Goal: Find specific page/section: Find specific page/section

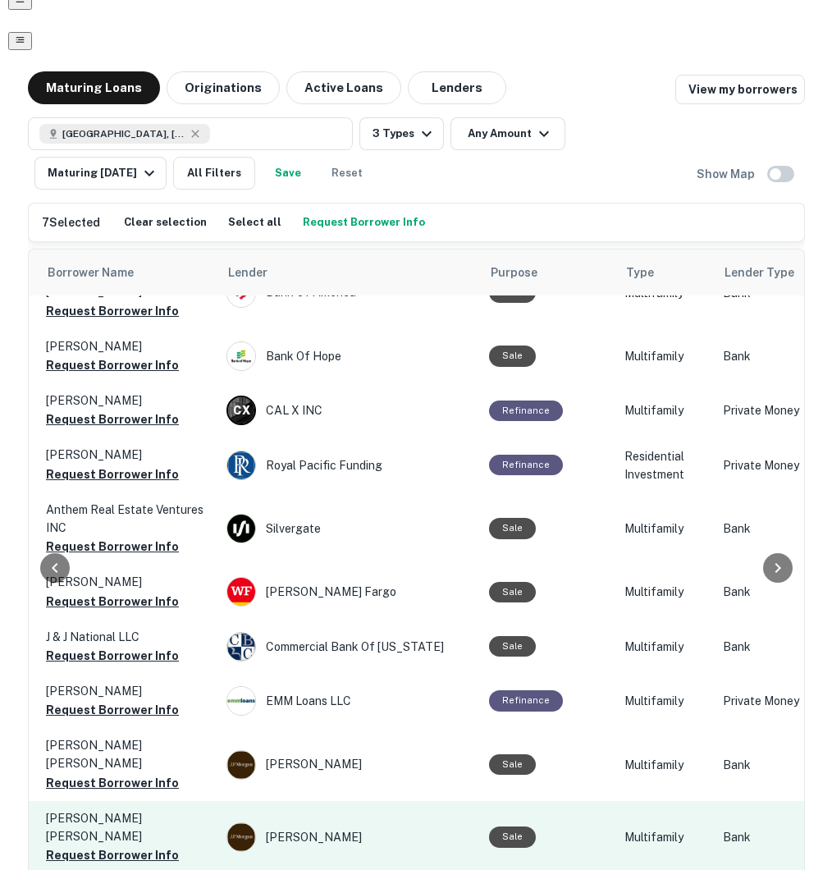
scroll to position [1055, 584]
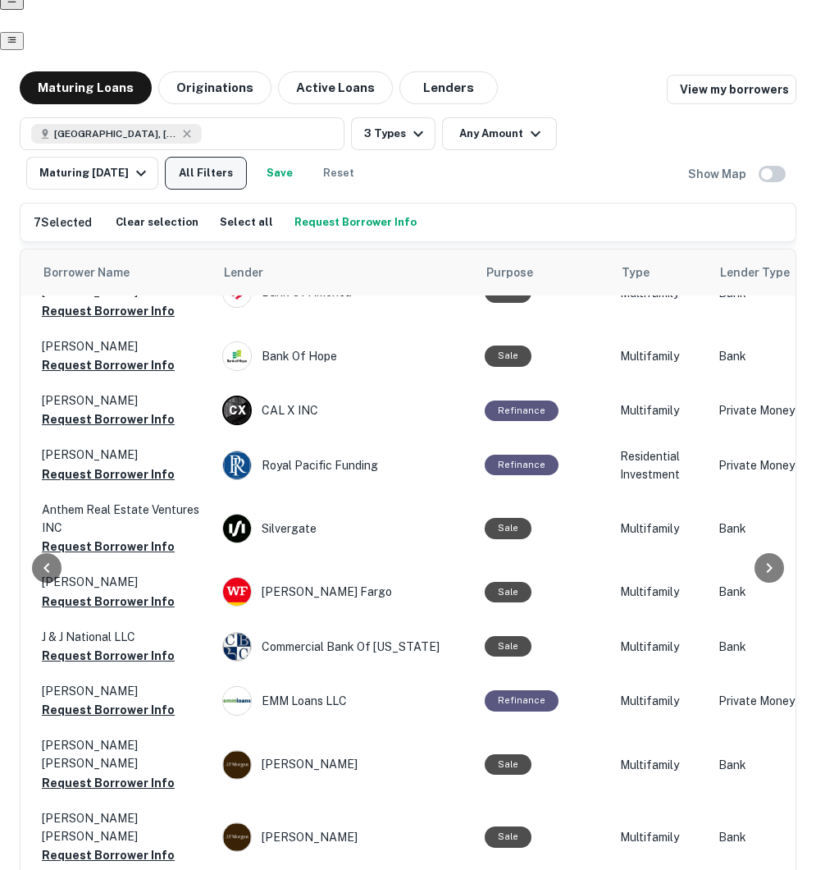
click at [247, 157] on button "All Filters" at bounding box center [206, 173] width 82 height 33
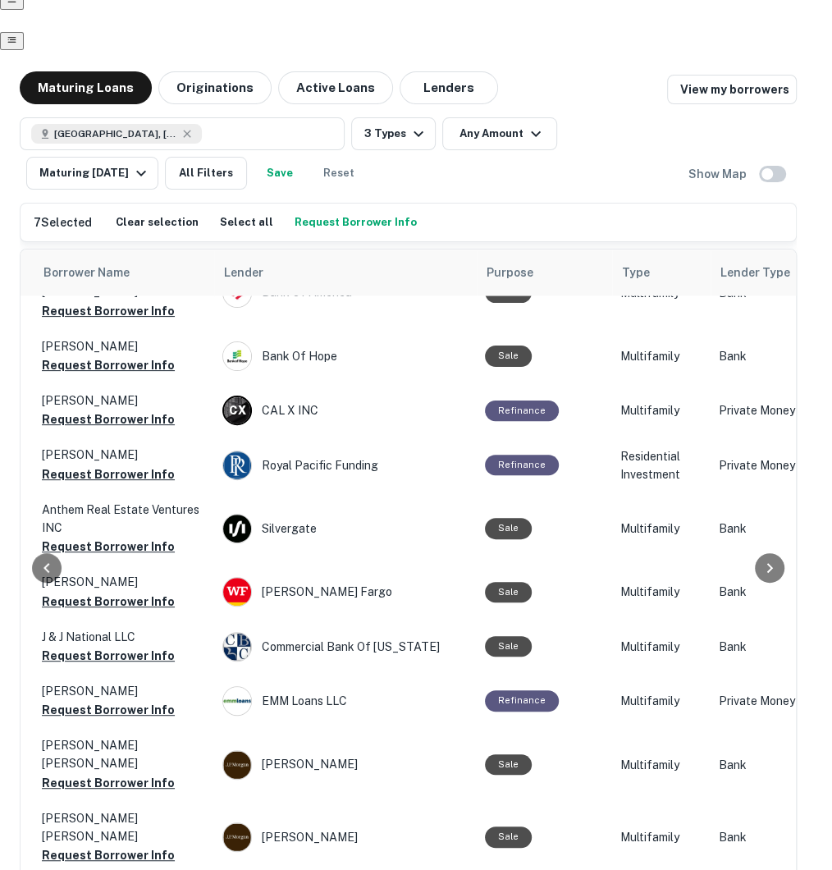
scroll to position [169, 0]
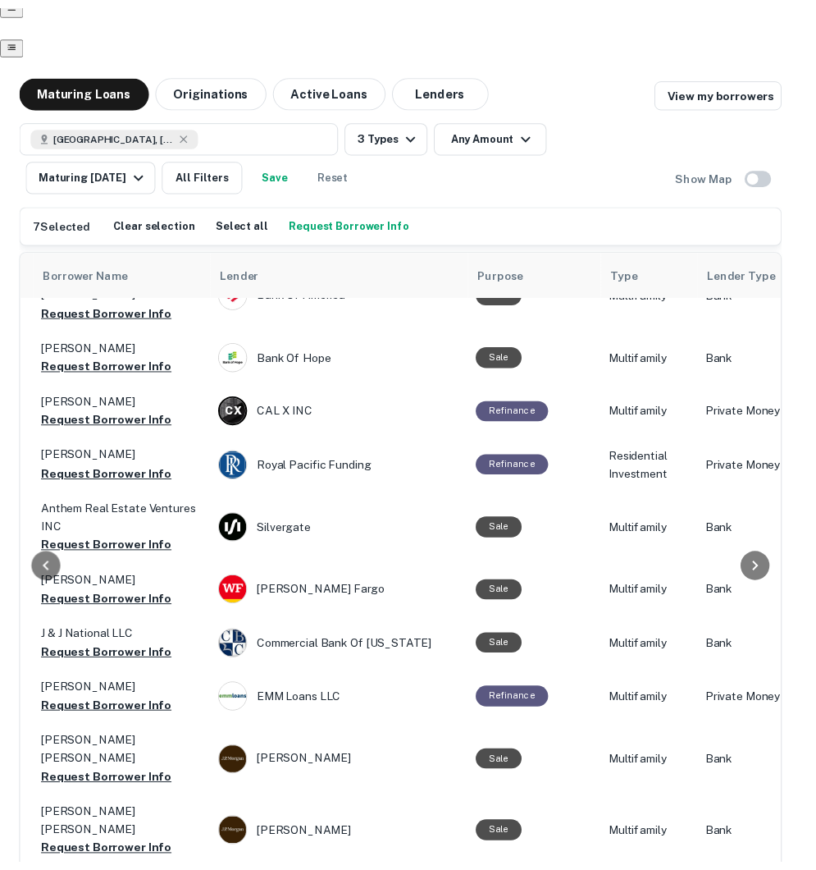
scroll to position [0, 0]
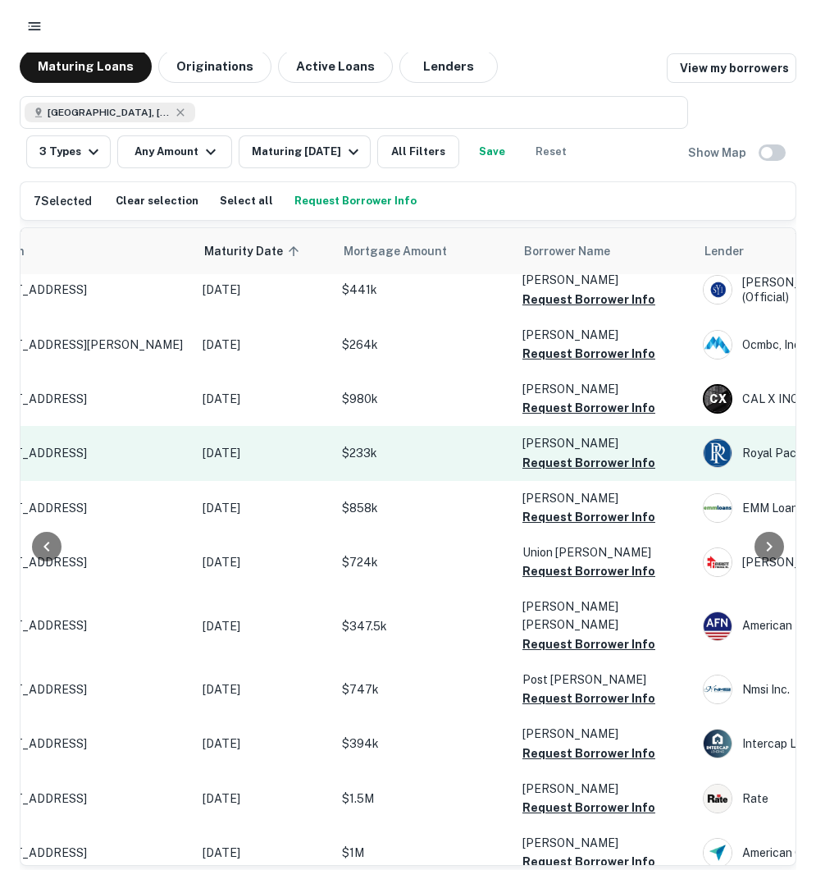
scroll to position [191, 116]
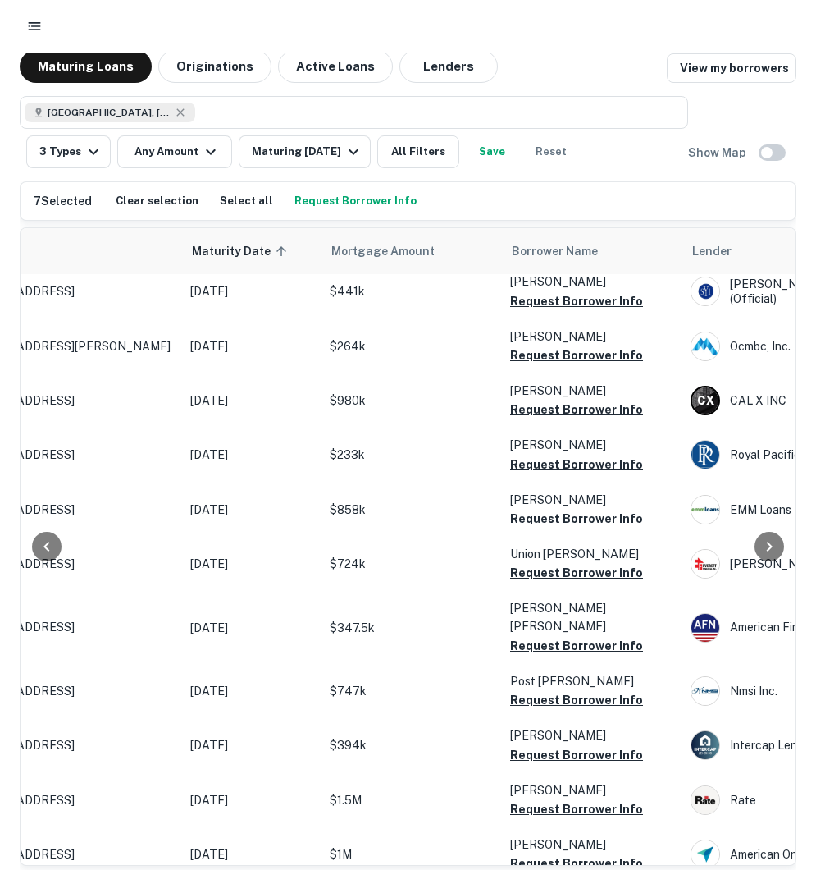
click at [537, 57] on div "Maturing Loans Originations Active Loans Lenders View my borrowers" at bounding box center [408, 66] width 777 height 33
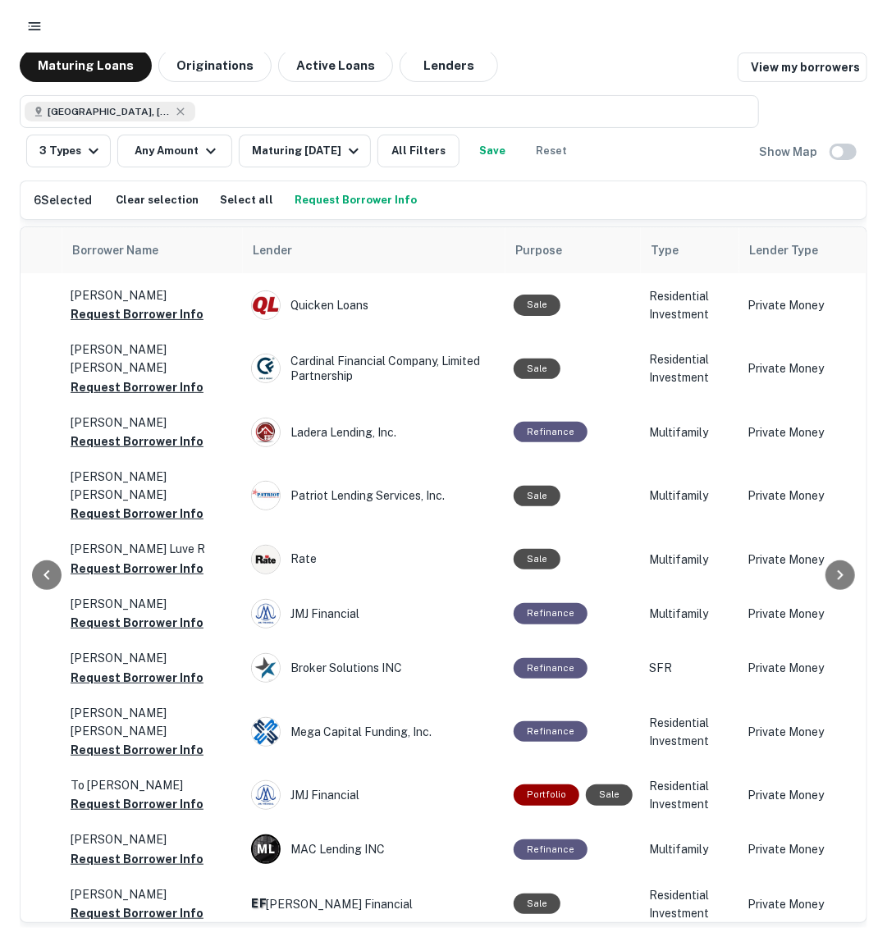
scroll to position [2084, 555]
